Goal: Browse casually

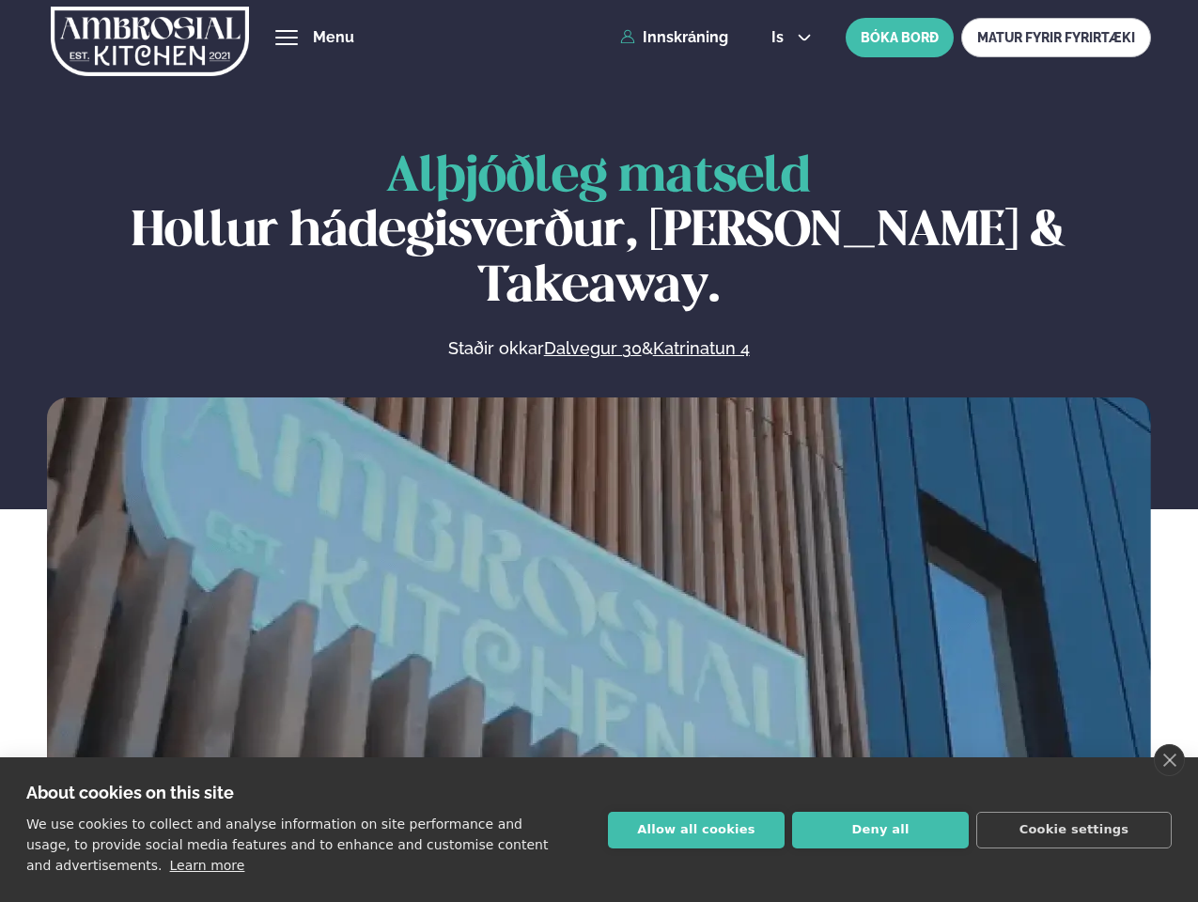
click at [1169, 760] on link "close" at bounding box center [1169, 760] width 31 height 32
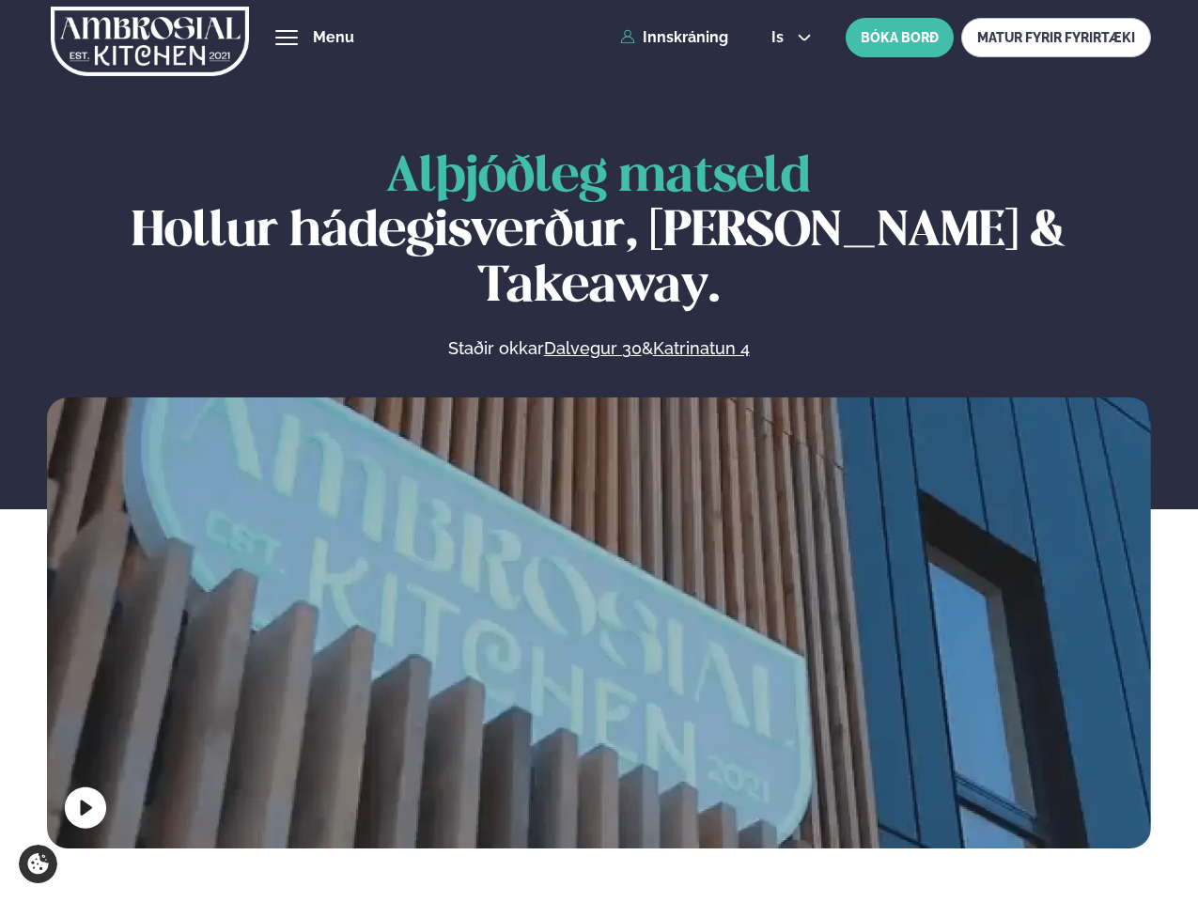
click at [287, 38] on span "hamburger" at bounding box center [286, 37] width 17 height 17
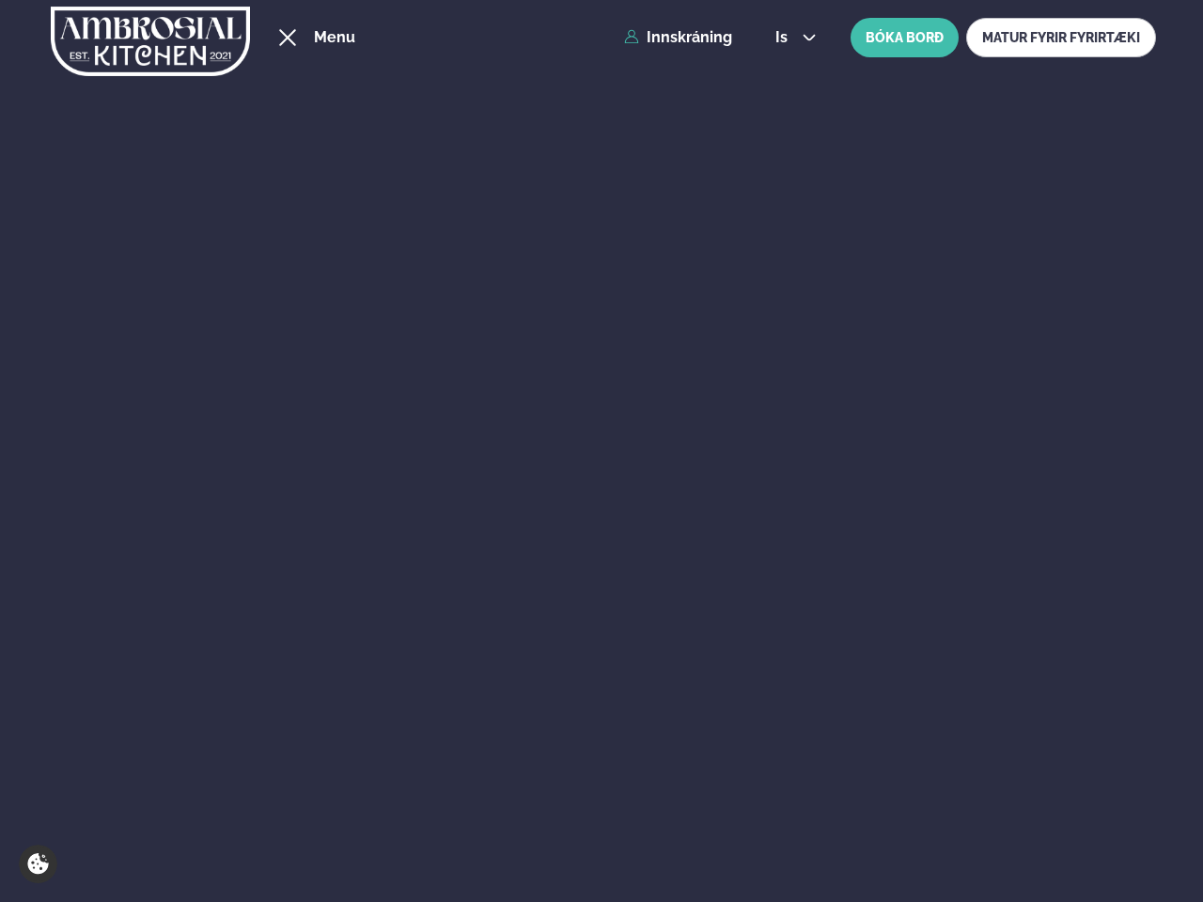
click at [789, 38] on span "is" at bounding box center [784, 37] width 18 height 15
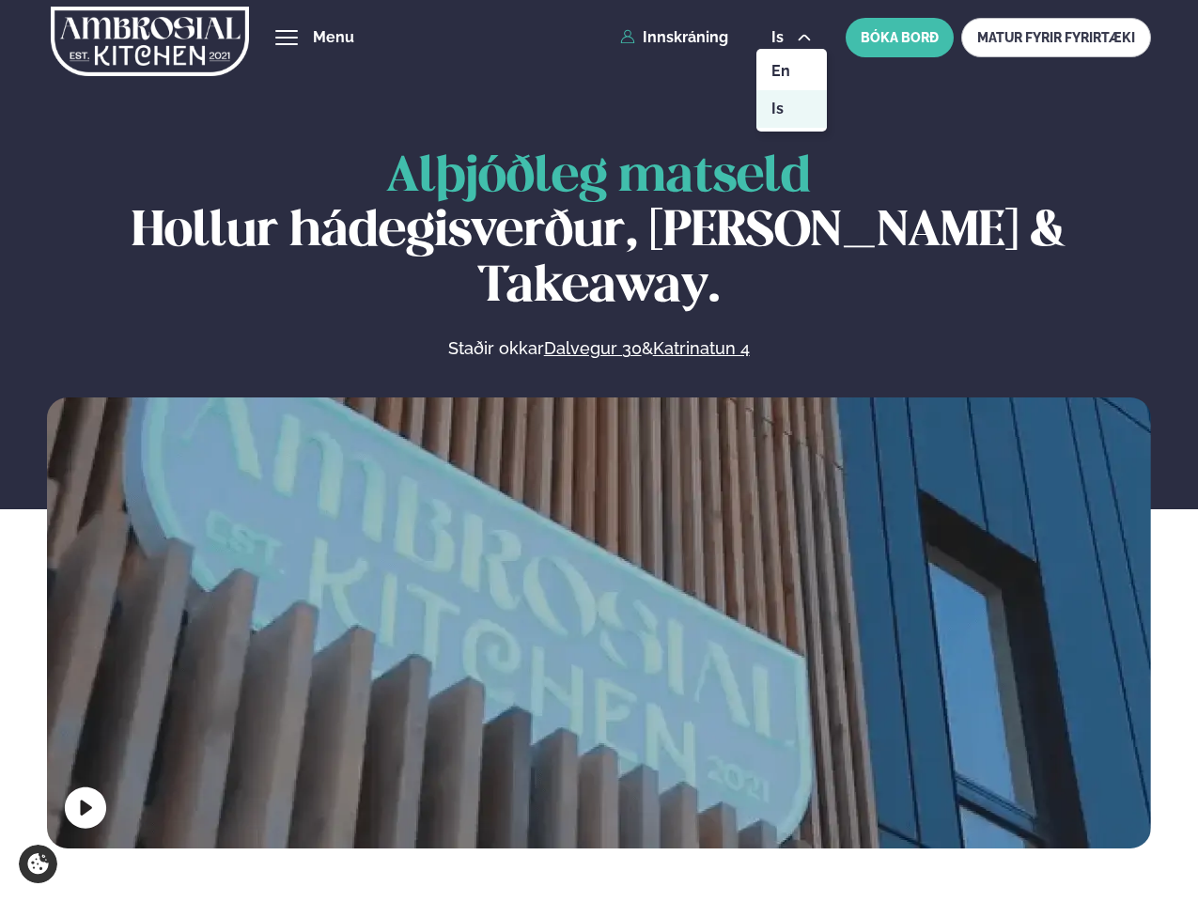
click at [599, 618] on video at bounding box center [599, 673] width 1104 height 552
